Goal: Task Accomplishment & Management: Manage account settings

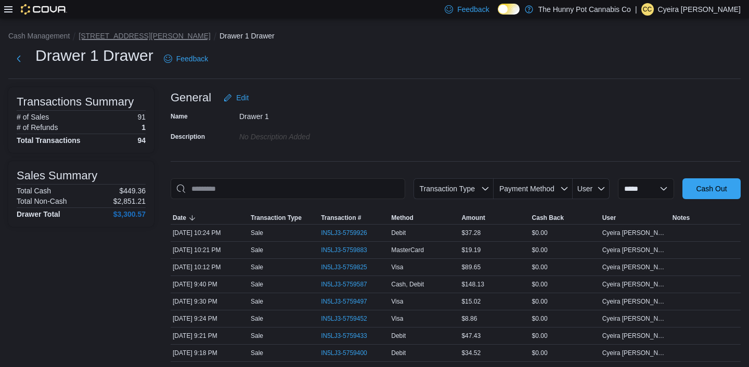
click at [145, 36] on button "[STREET_ADDRESS][PERSON_NAME]" at bounding box center [144, 36] width 132 height 8
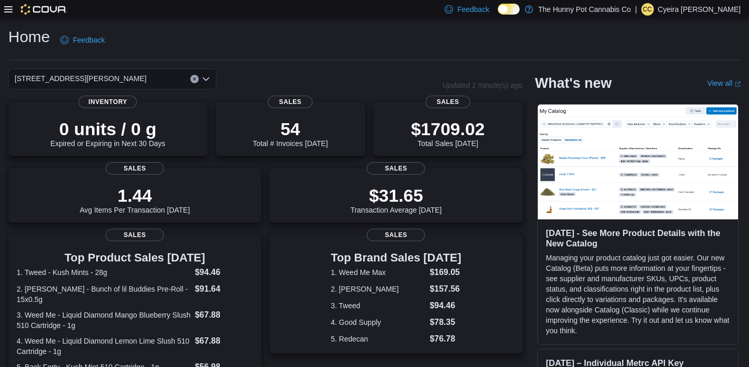
click at [7, 10] on icon at bounding box center [8, 9] width 8 height 8
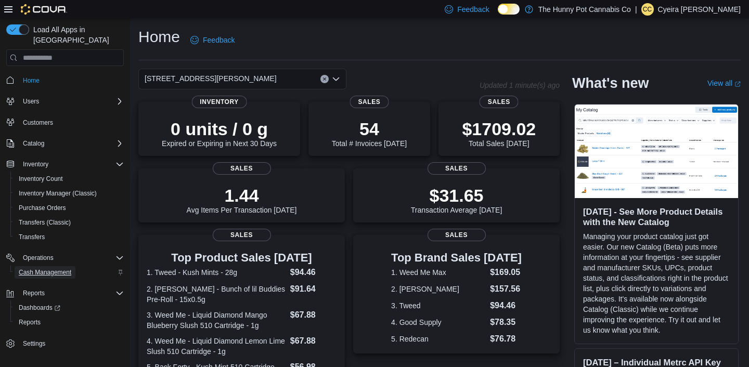
click at [54, 268] on span "Cash Management" at bounding box center [45, 272] width 53 height 8
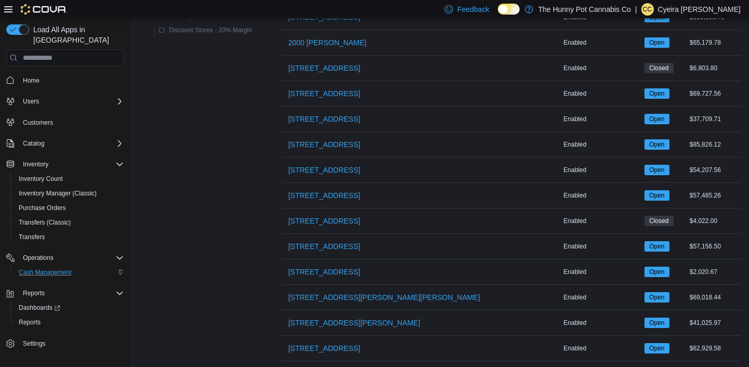
scroll to position [821, 0]
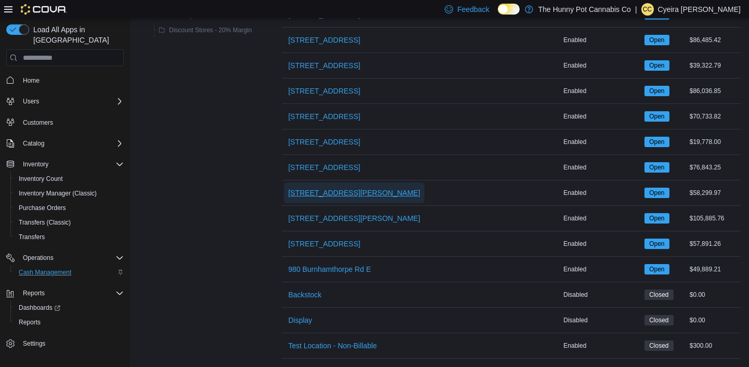
click at [322, 184] on span "[STREET_ADDRESS][PERSON_NAME]" at bounding box center [354, 192] width 132 height 21
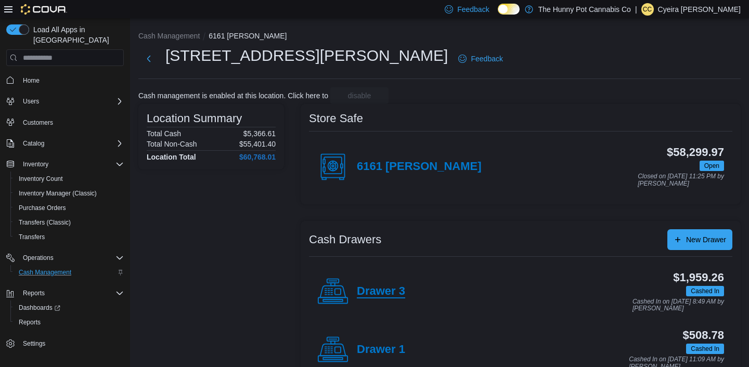
click at [369, 289] on h4 "Drawer 3" at bounding box center [381, 292] width 48 height 14
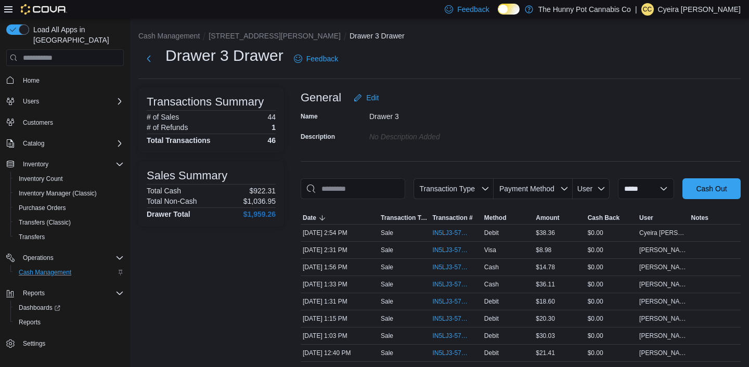
scroll to position [335, 0]
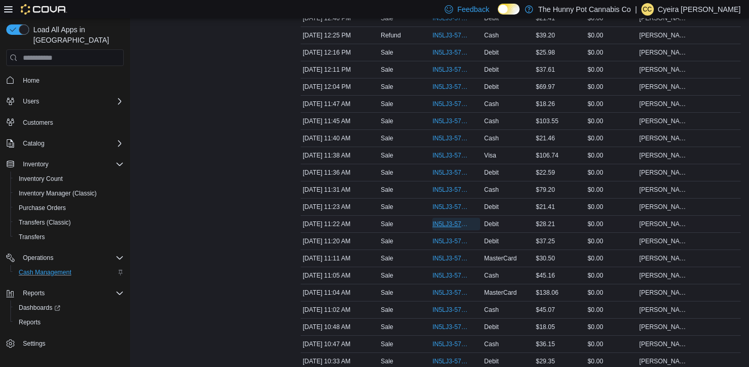
click at [444, 230] on span "IN5LJ3-5760758" at bounding box center [455, 224] width 47 height 12
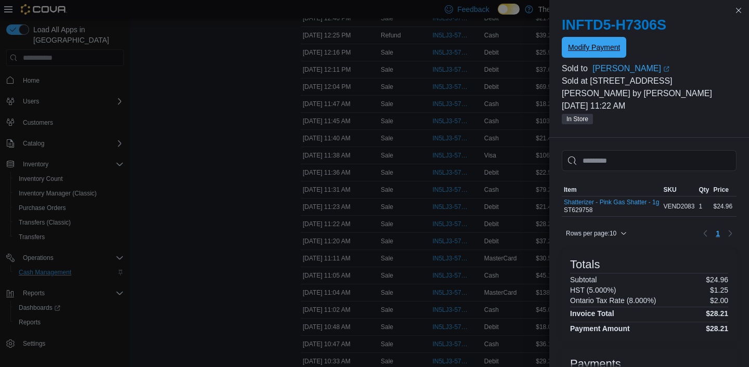
click at [599, 48] on span "Modify Payment" at bounding box center [594, 47] width 52 height 10
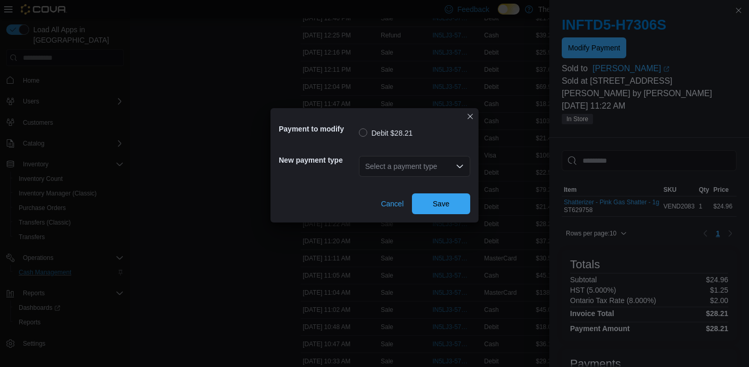
click at [452, 169] on div "Select a payment type" at bounding box center [414, 166] width 111 height 21
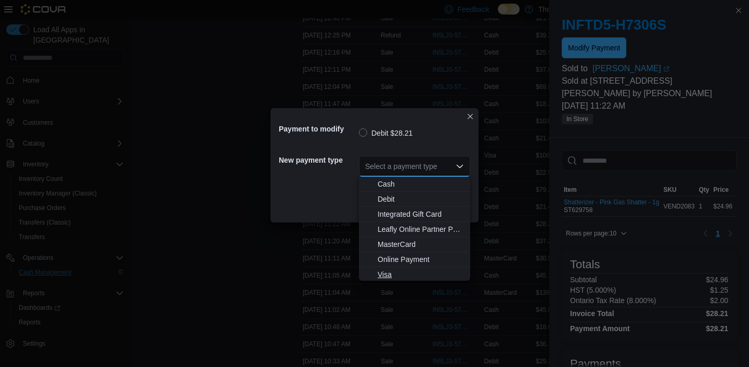
click at [388, 274] on span "Visa" at bounding box center [420, 274] width 86 height 10
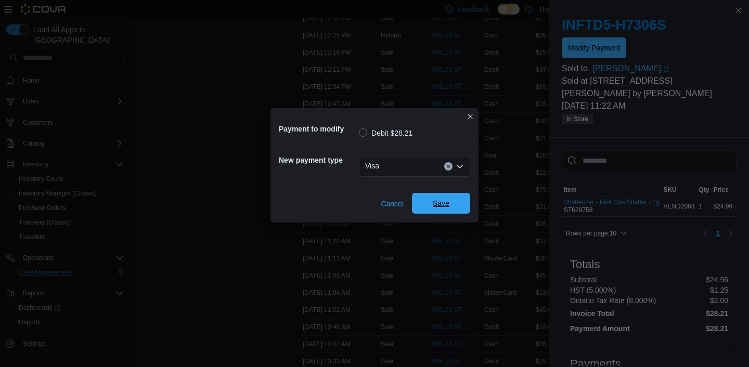
click at [434, 203] on span "Save" at bounding box center [440, 203] width 17 height 10
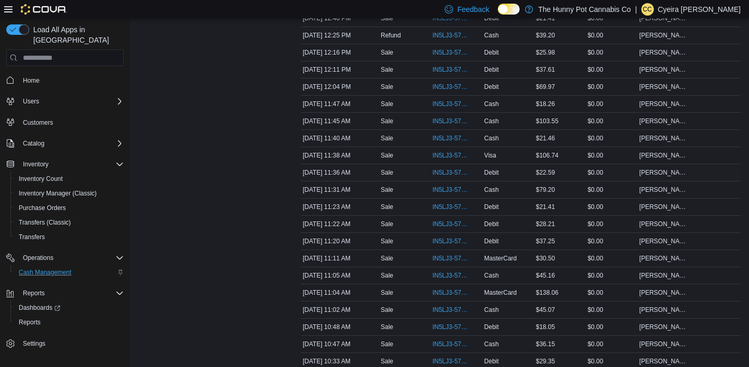
scroll to position [0, 0]
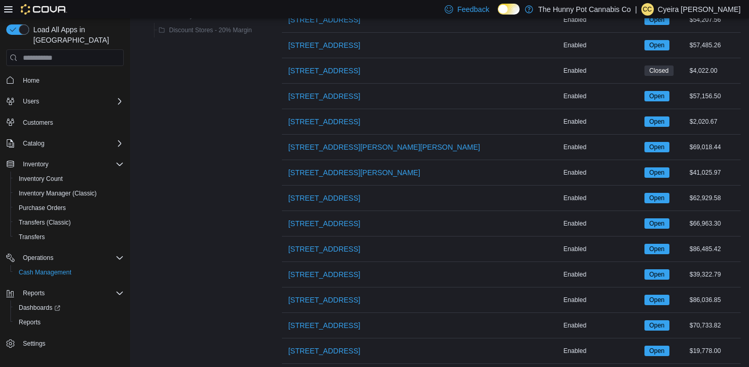
scroll to position [614, 0]
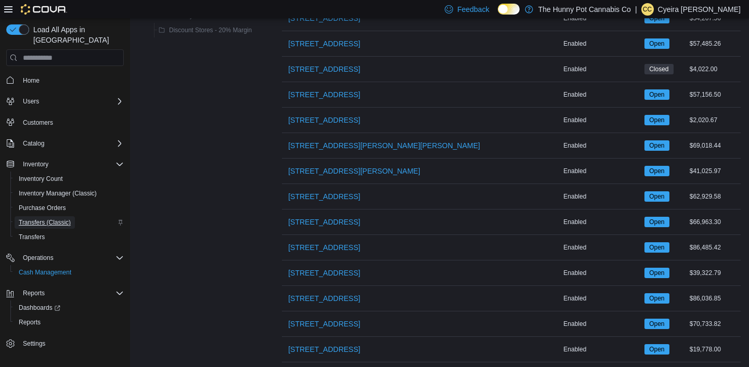
click at [69, 218] on span "Transfers (Classic)" at bounding box center [45, 222] width 52 height 8
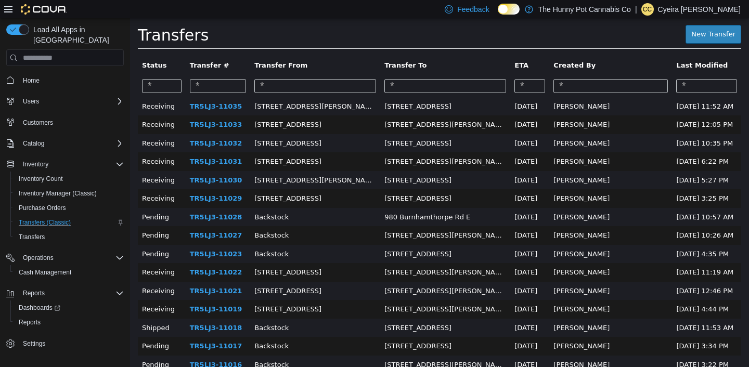
click at [6, 8] on icon at bounding box center [8, 9] width 8 height 8
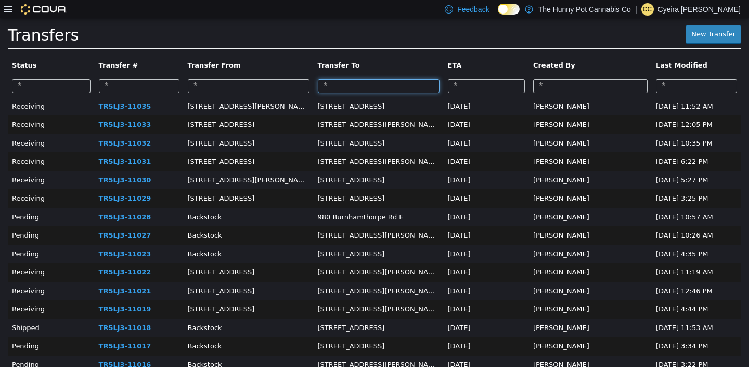
click at [359, 88] on input "search" at bounding box center [379, 86] width 122 height 14
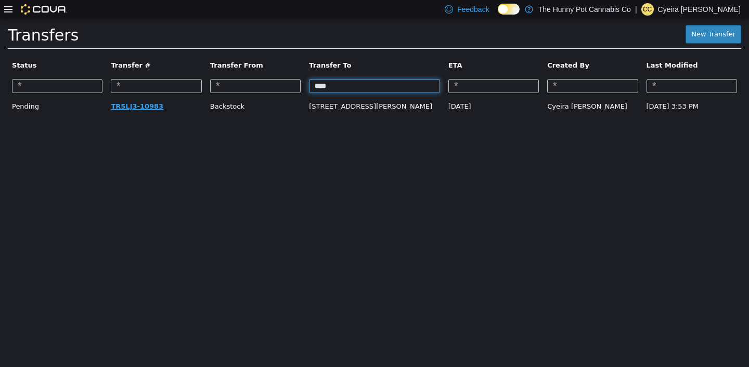
type input "****"
click at [123, 105] on link "TR5LJ3-10983" at bounding box center [137, 106] width 53 height 8
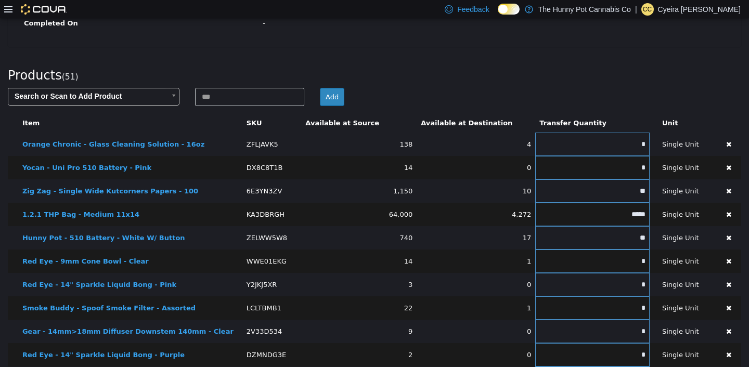
scroll to position [290, 0]
